Goal: Information Seeking & Learning: Check status

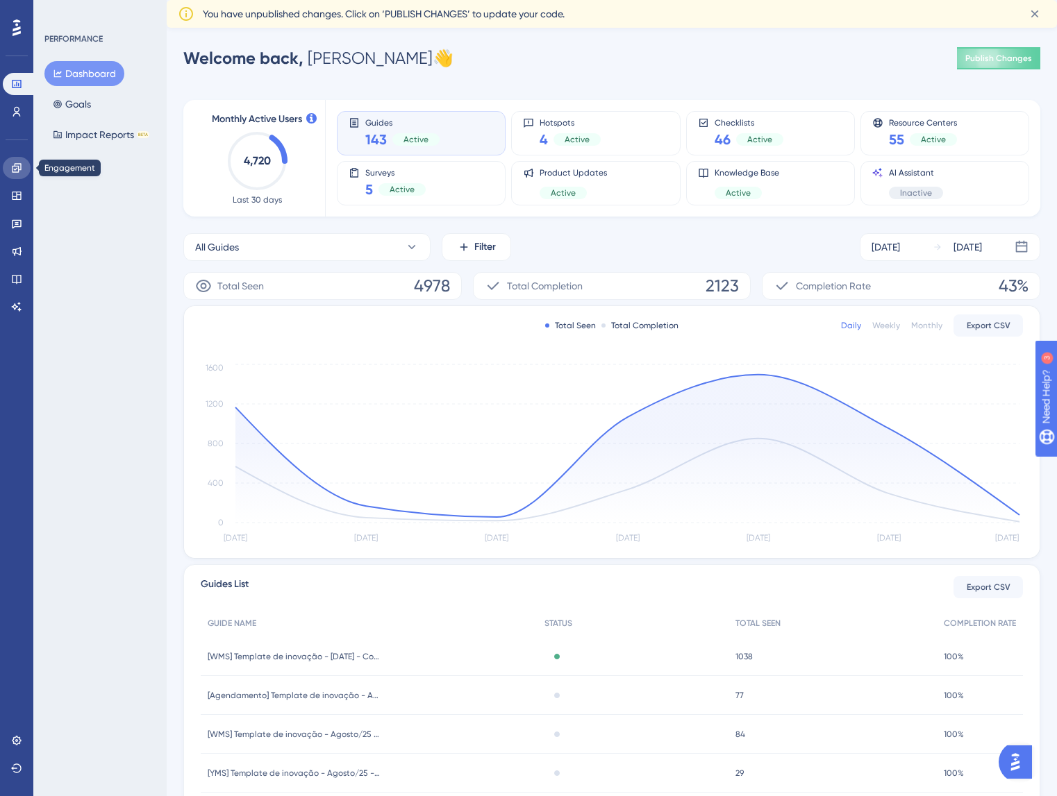
click at [19, 161] on link at bounding box center [17, 168] width 28 height 22
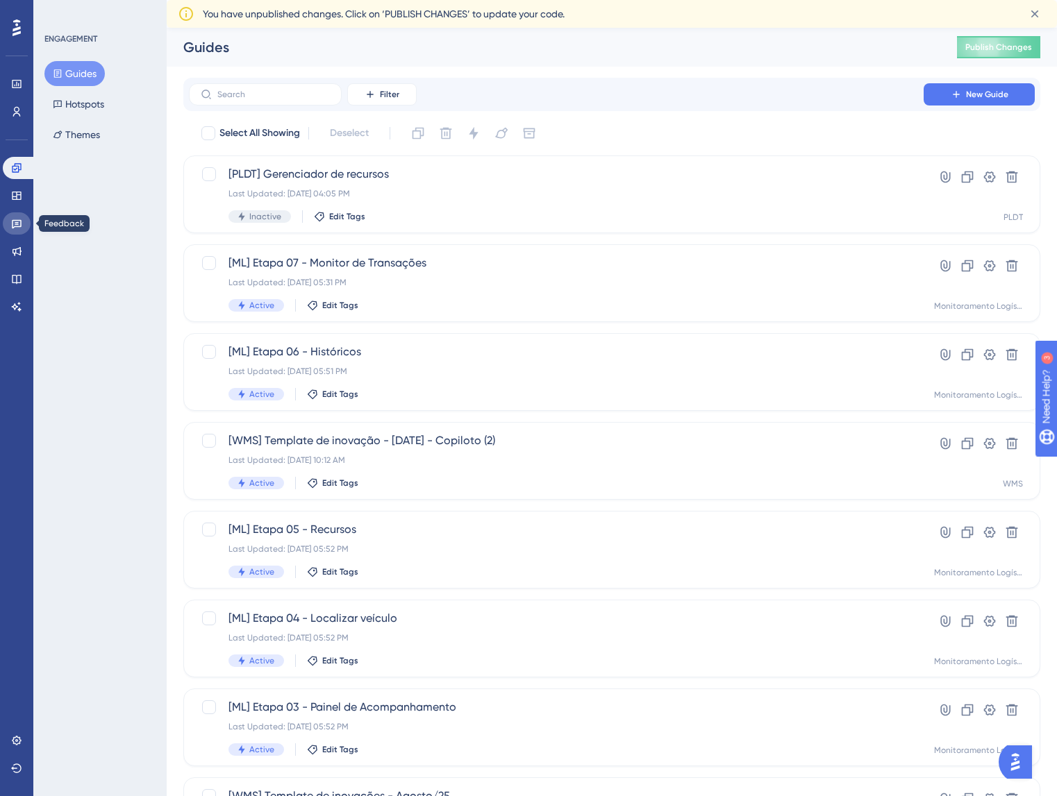
click at [14, 228] on icon at bounding box center [16, 223] width 11 height 11
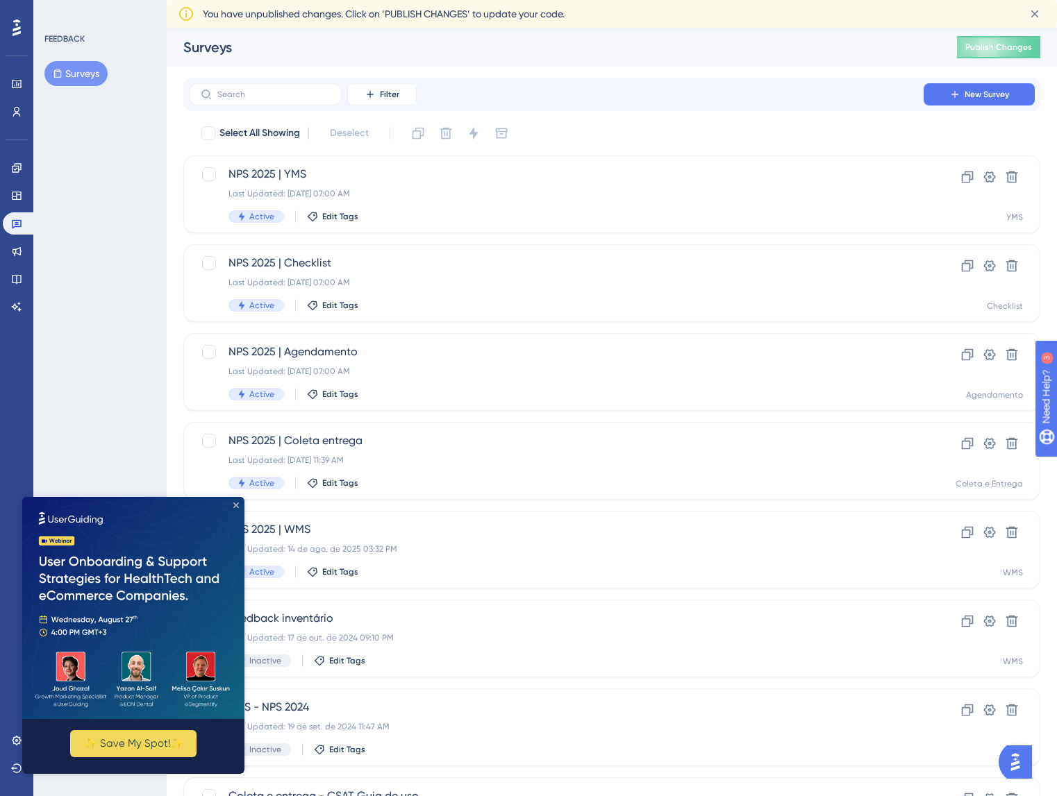
click at [237, 506] on icon "Close Preview" at bounding box center [236, 506] width 6 height 6
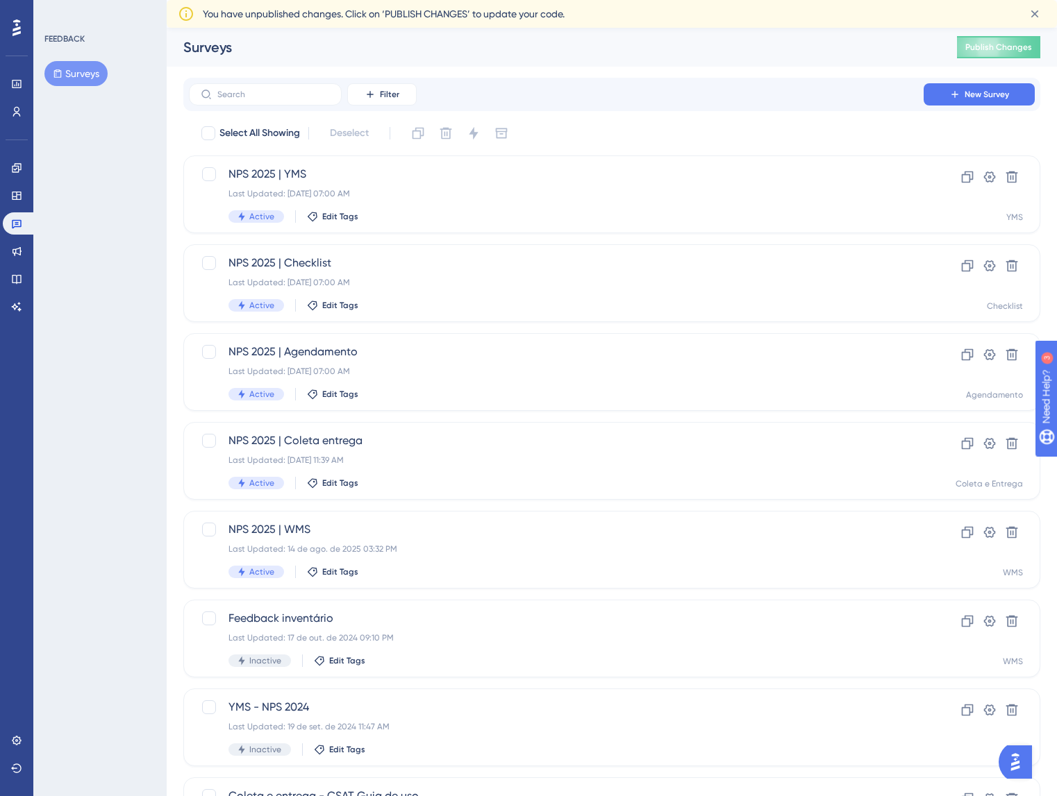
click at [571, 18] on div "You have unpublished changes. Click on ‘PUBLISH CHANGES’ to update your code." at bounding box center [609, 14] width 812 height 17
click at [1032, 16] on icon at bounding box center [1035, 14] width 8 height 8
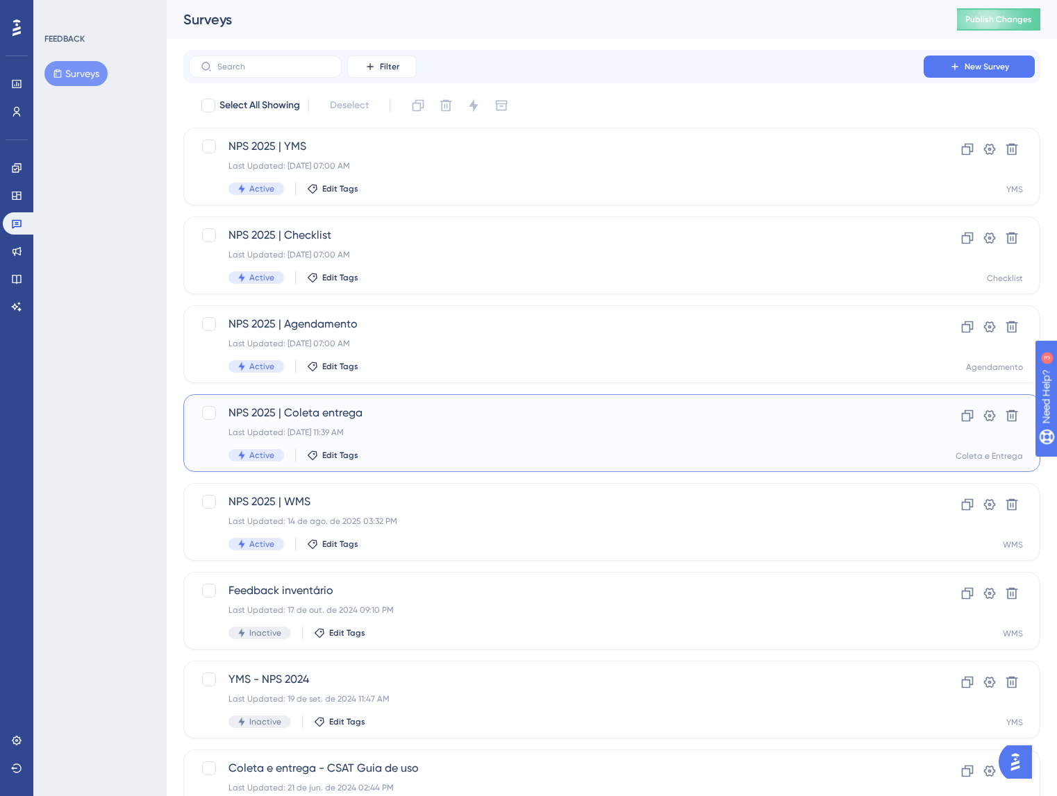
click at [464, 428] on div "Last Updated: 20 de ago. de 2025 11:39 AM" at bounding box center [555, 432] width 655 height 11
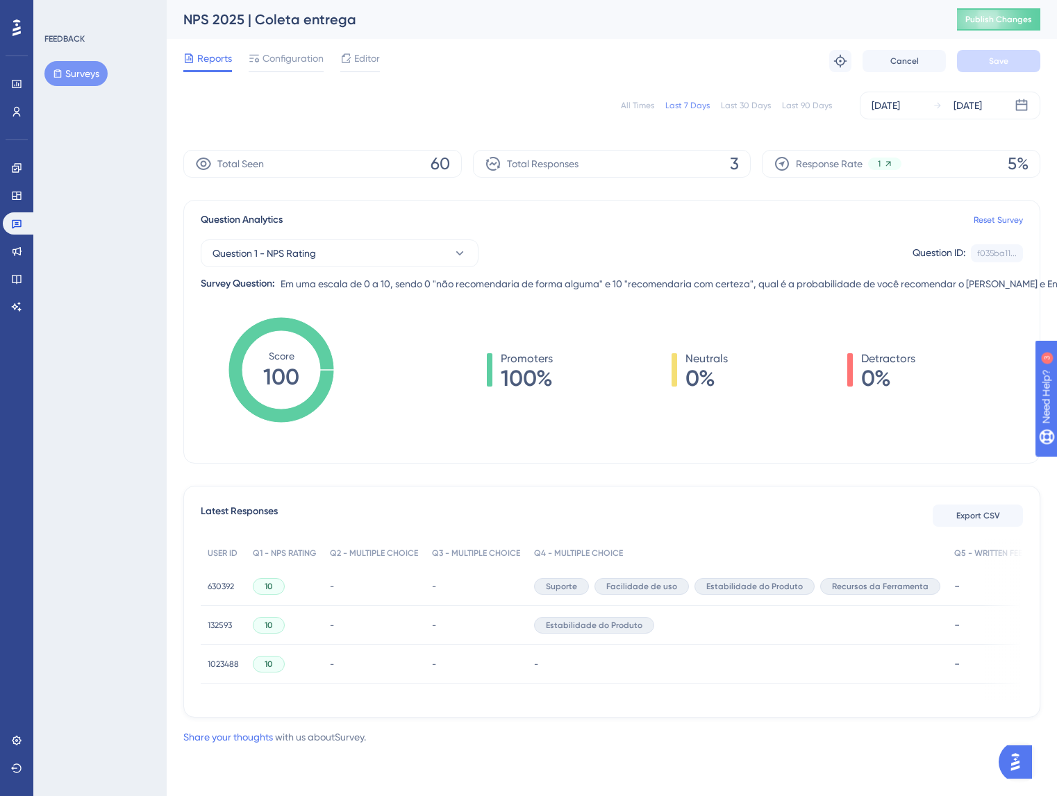
click at [273, 587] on div "10" at bounding box center [269, 586] width 32 height 17
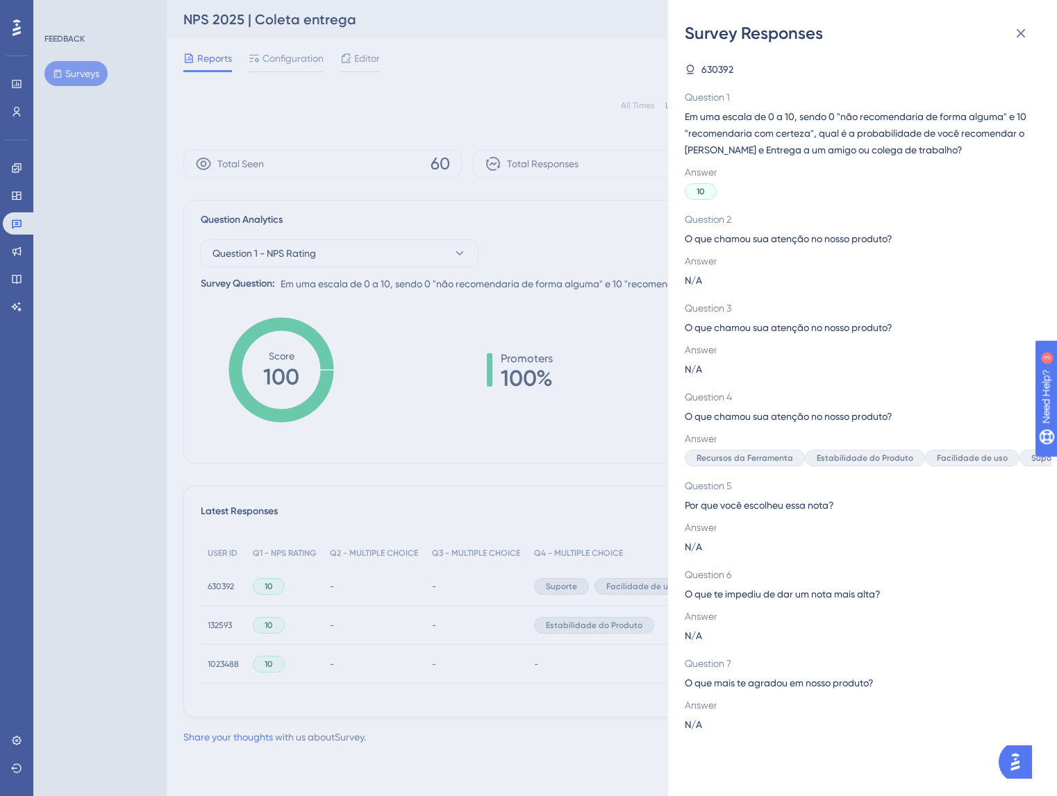
click at [273, 587] on div "Survey Responses 630392 Question 1 Em uma escala de 0 a 10, sendo 0 "não recome…" at bounding box center [528, 398] width 1057 height 796
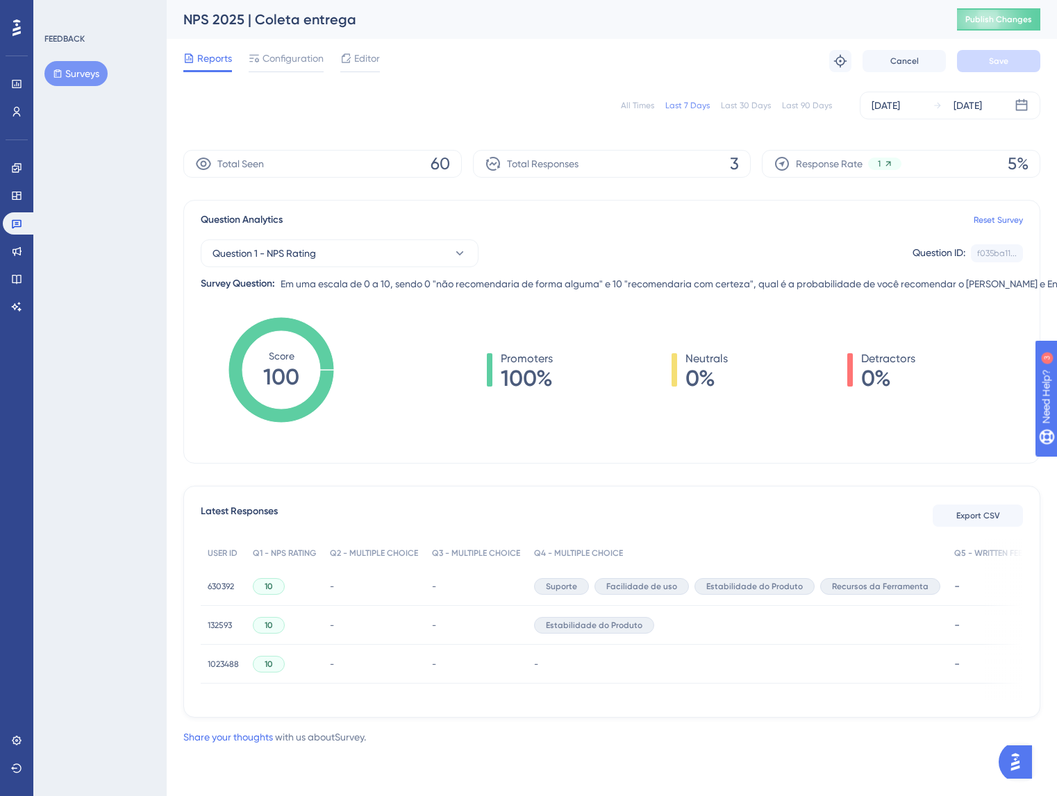
click at [221, 583] on span "630392" at bounding box center [221, 586] width 26 height 11
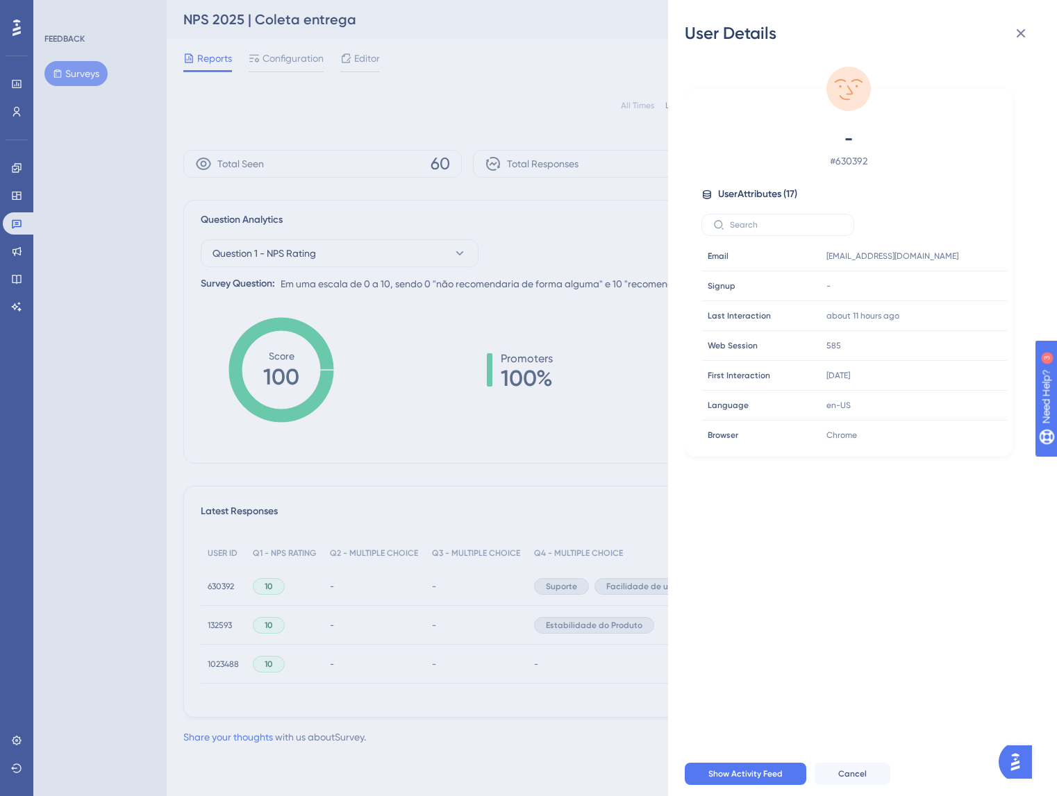
click at [222, 614] on div "User Details - # 630392 User Attributes ( 17 ) Email Email matheus.alves@transl…" at bounding box center [528, 398] width 1057 height 796
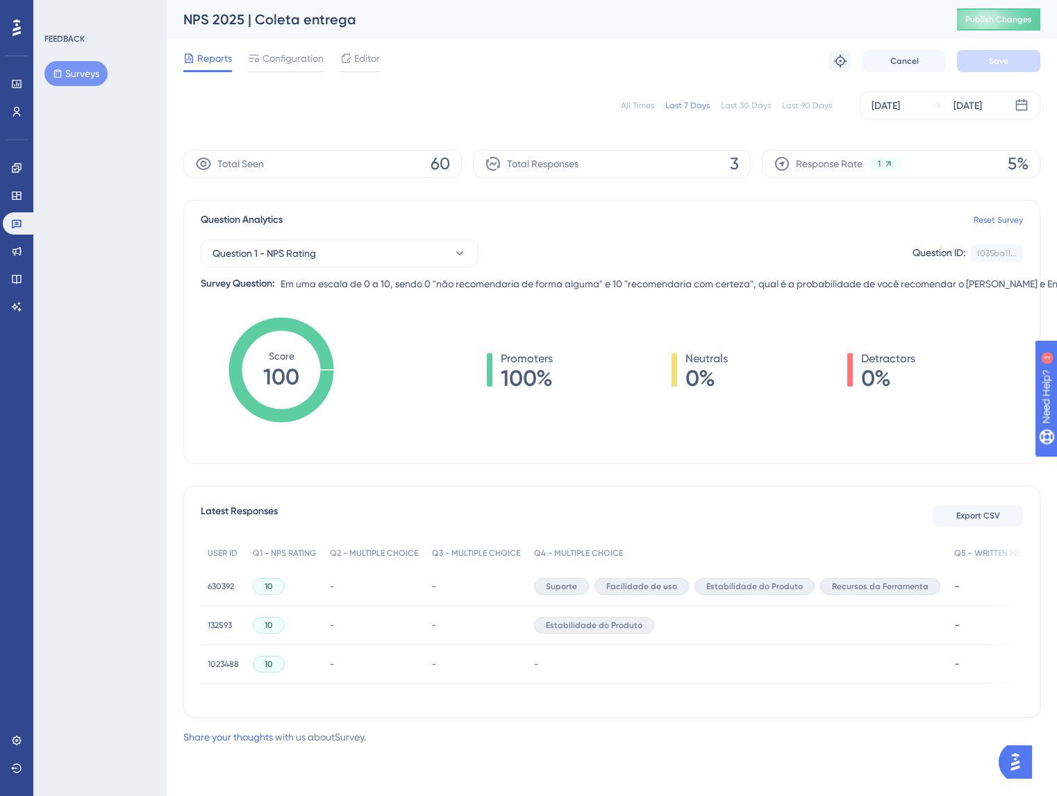
click at [222, 627] on span "132593" at bounding box center [220, 625] width 24 height 11
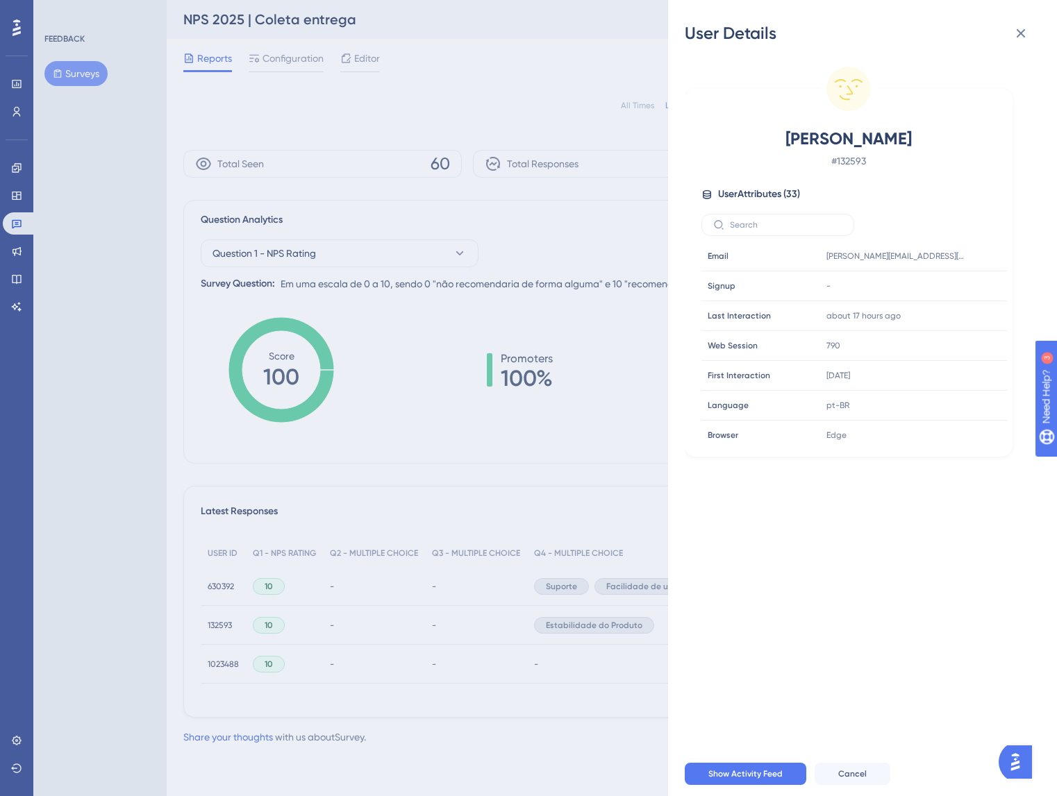
click at [229, 669] on div "User Details Bruno Teixeira # 132593 User Attributes ( 33 ) Email Email bruno.t…" at bounding box center [528, 398] width 1057 height 796
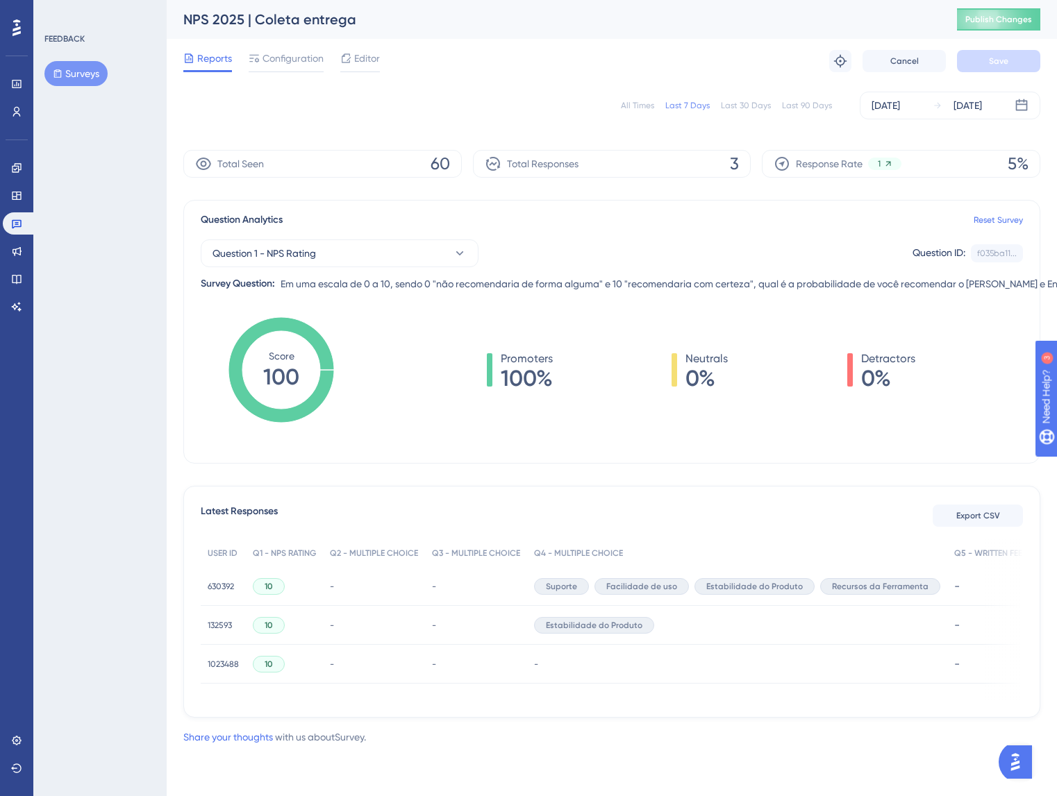
click at [227, 662] on span "1023488" at bounding box center [223, 664] width 31 height 11
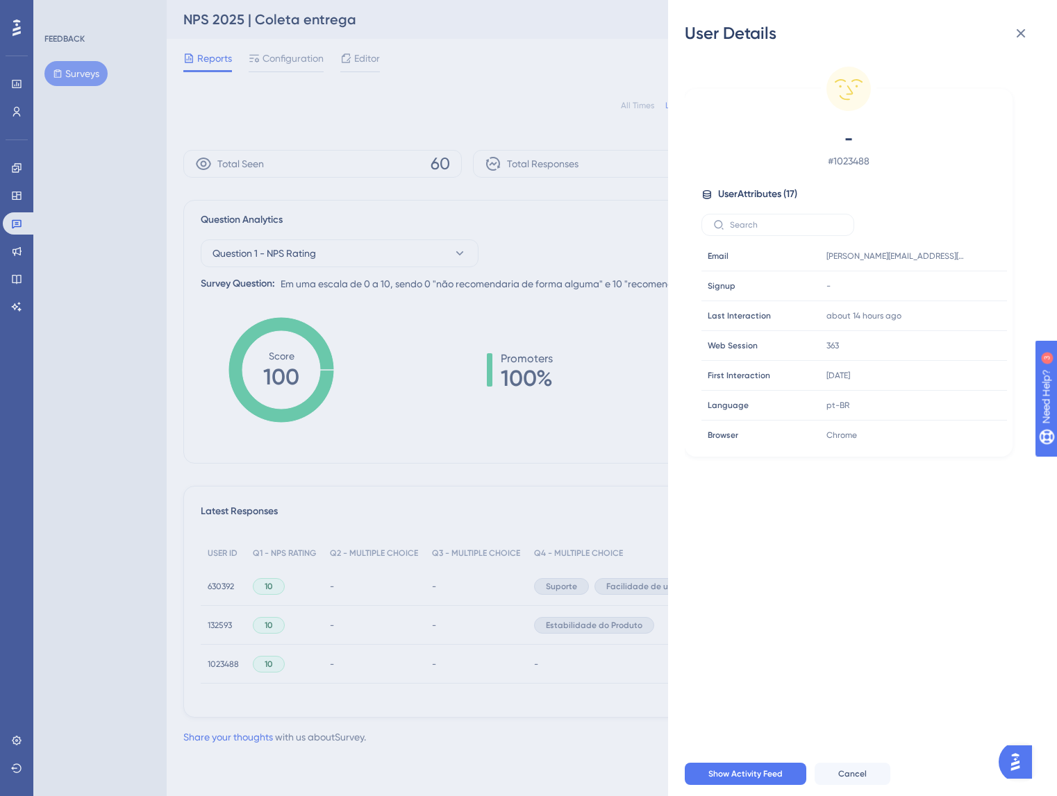
click at [418, 657] on div "User Details - # 1023488 User Attributes ( 17 ) Email Email gabriella.dasilva@t…" at bounding box center [528, 398] width 1057 height 796
